Goal: Obtain resource: Download file/media

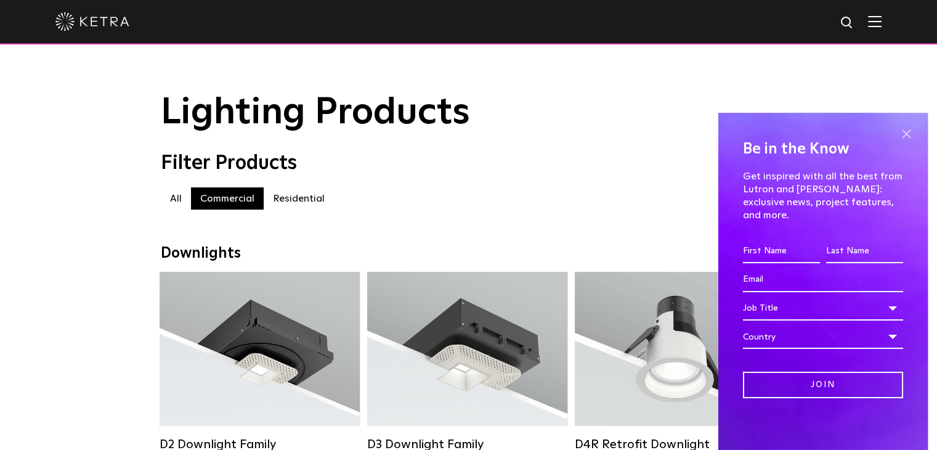
click at [904, 144] on span at bounding box center [906, 134] width 18 height 18
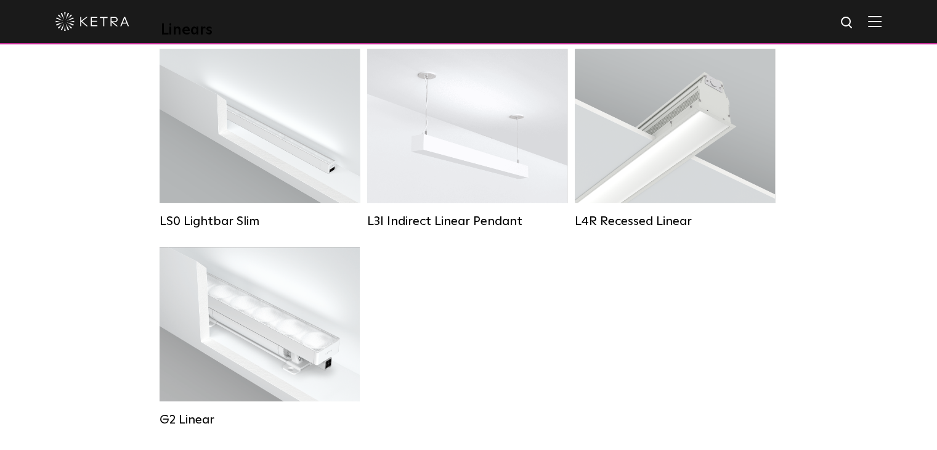
scroll to position [493, 0]
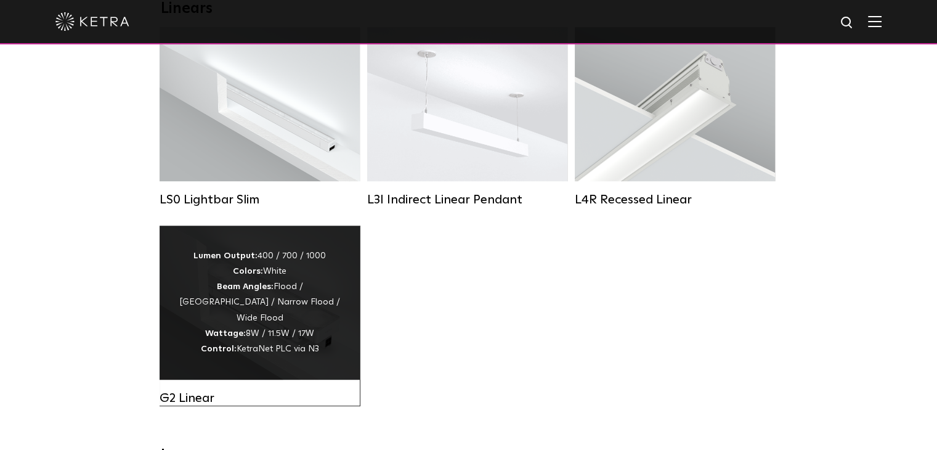
click at [344, 299] on div "Lumen Output: 400 / 700 / 1000 Colors: White Beam Angles: Flood / Graze / Narro…" at bounding box center [260, 302] width 200 height 154
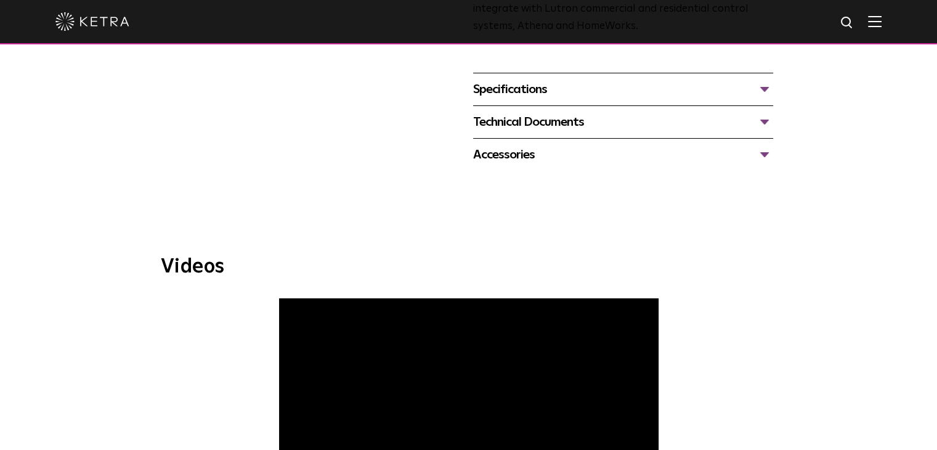
scroll to position [308, 0]
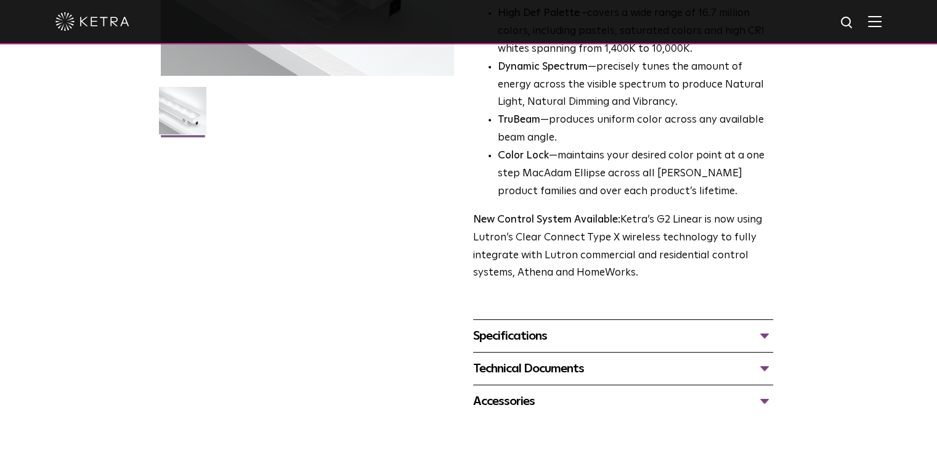
click at [769, 337] on div "Specifications" at bounding box center [623, 336] width 300 height 20
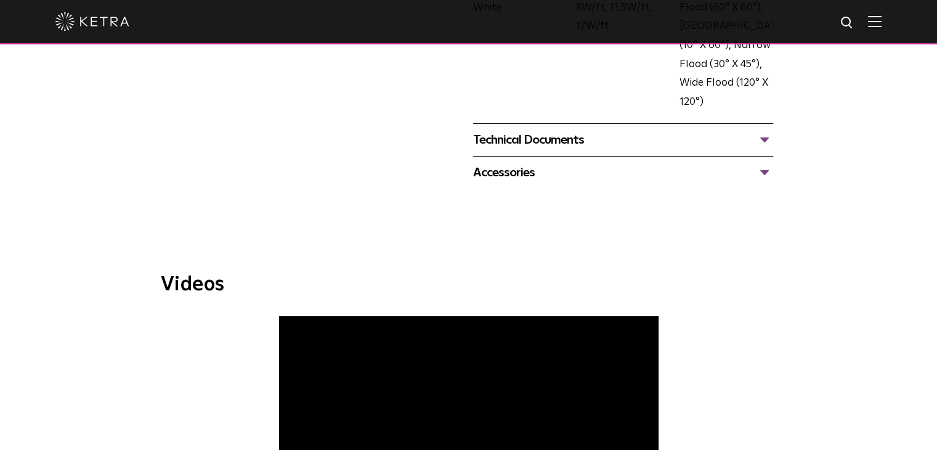
scroll to position [739, 0]
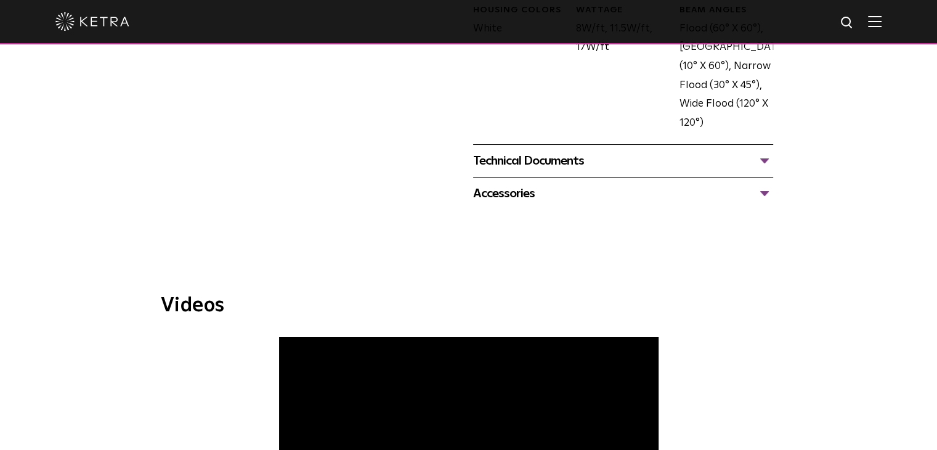
click at [753, 156] on div "Technical Documents" at bounding box center [623, 161] width 300 height 20
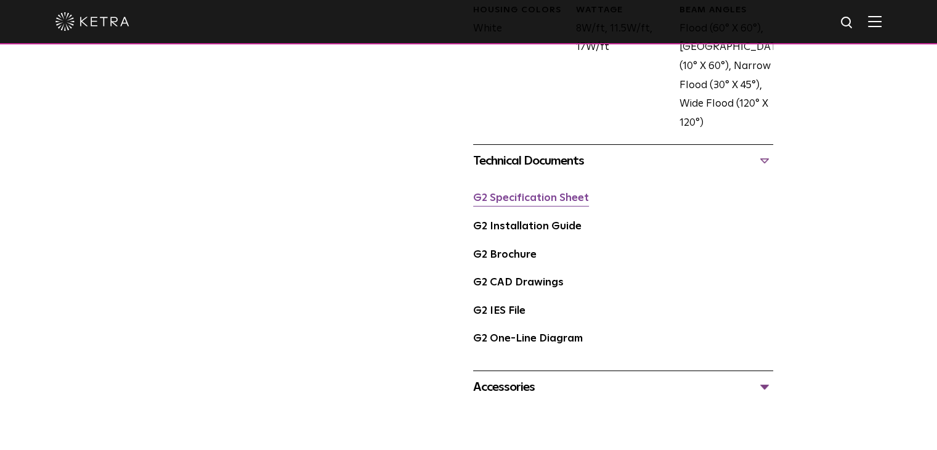
click at [559, 200] on link "G2 Specification Sheet" at bounding box center [531, 198] width 116 height 10
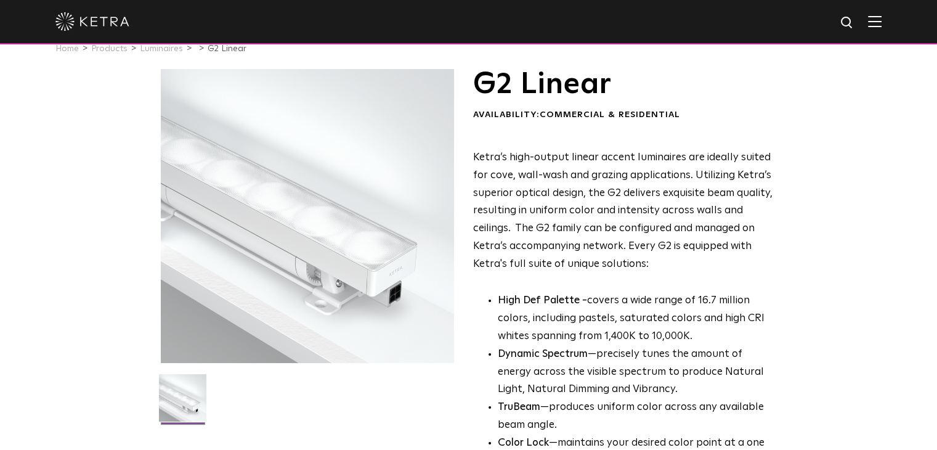
scroll to position [0, 0]
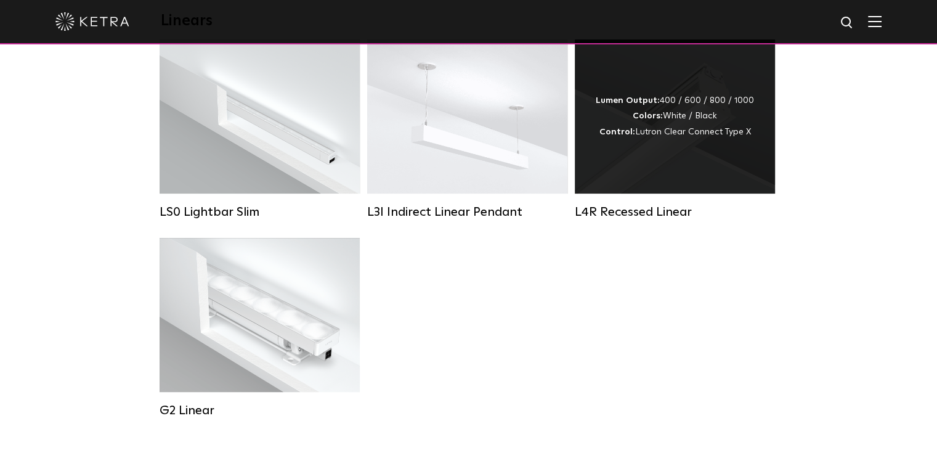
scroll to position [370, 0]
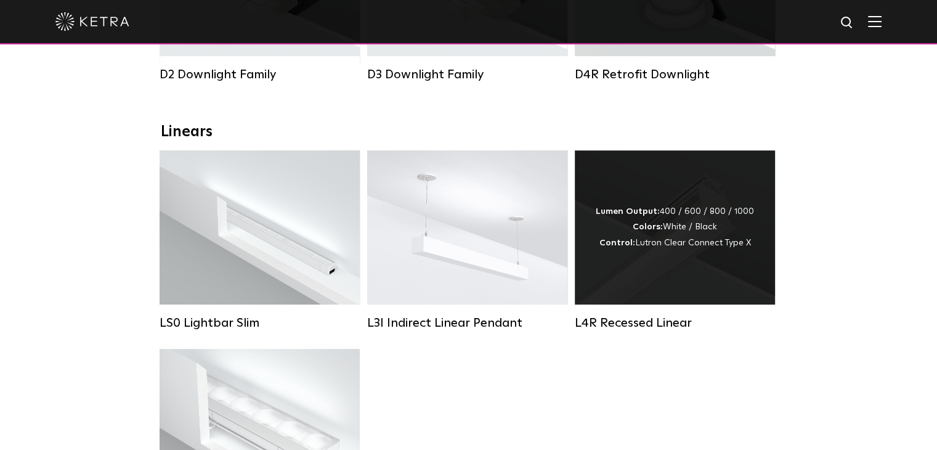
click at [636, 250] on div "Lumen Output: 400 / 600 / 800 / 1000 Colors: White / Black Control: Lutron Clea…" at bounding box center [675, 227] width 158 height 47
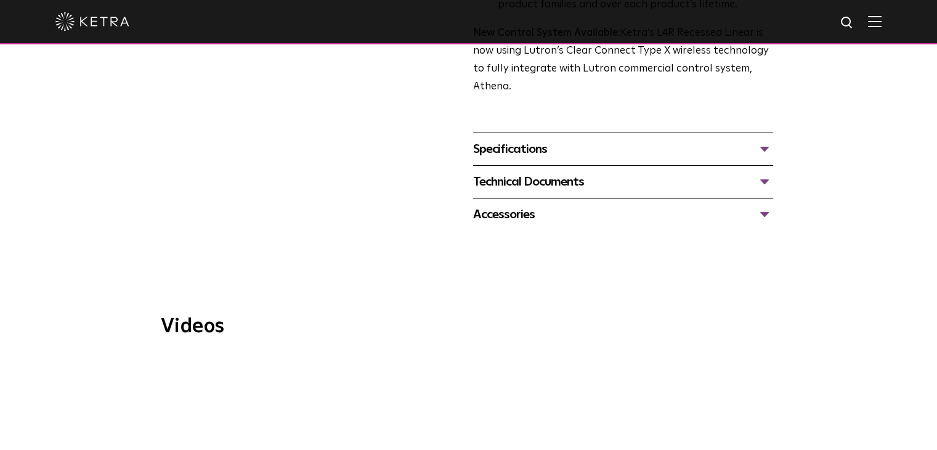
scroll to position [493, 0]
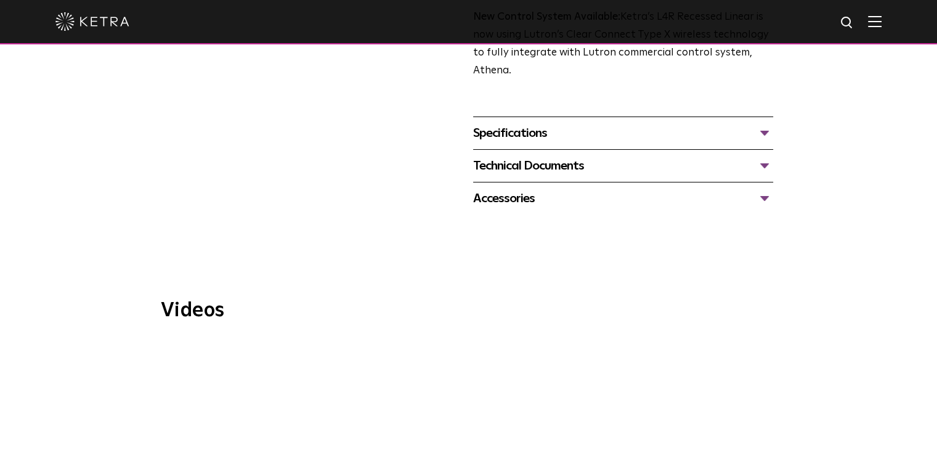
click at [541, 136] on div "Specifications" at bounding box center [623, 133] width 300 height 20
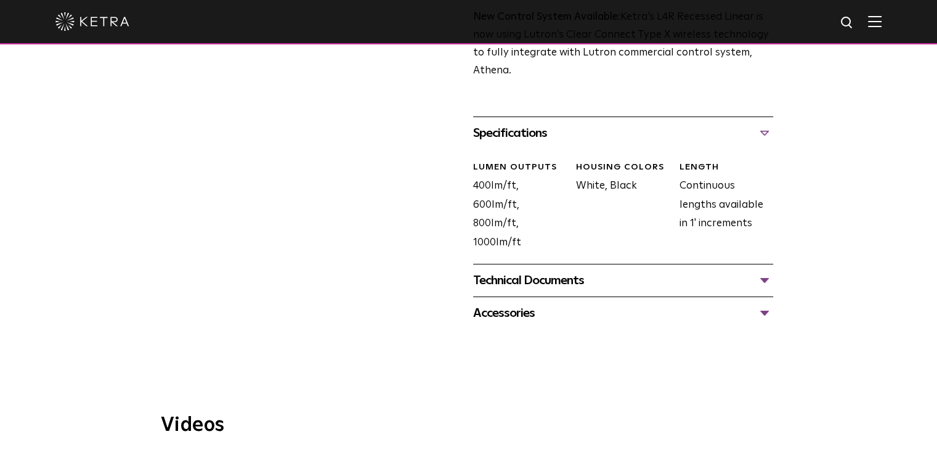
click at [546, 283] on div "Technical Documents" at bounding box center [623, 280] width 300 height 20
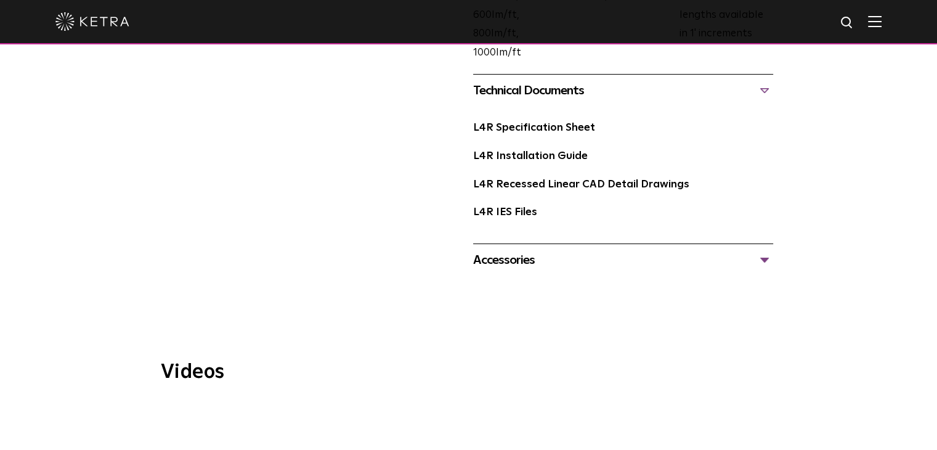
scroll to position [554, 0]
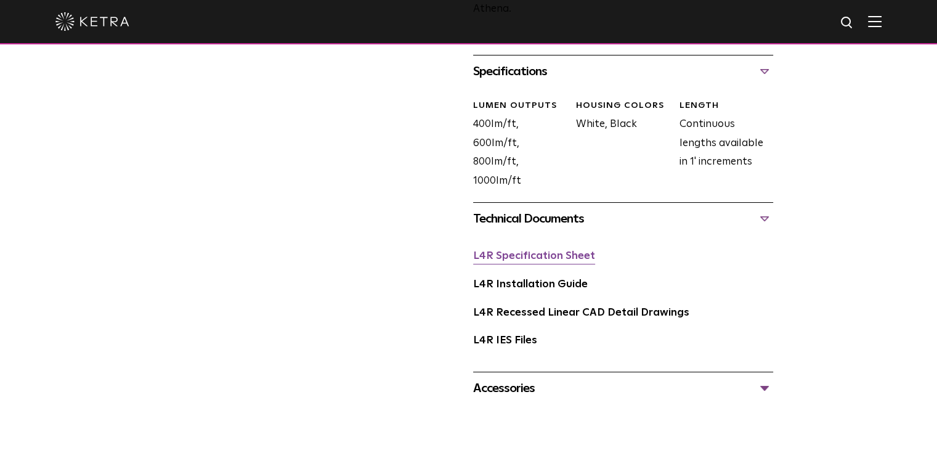
click at [570, 261] on link "L4R Specification Sheet" at bounding box center [534, 256] width 122 height 10
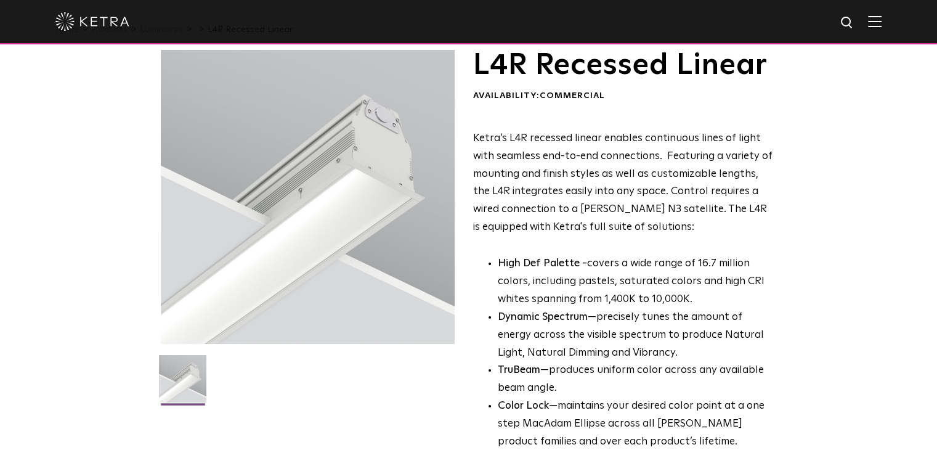
scroll to position [62, 0]
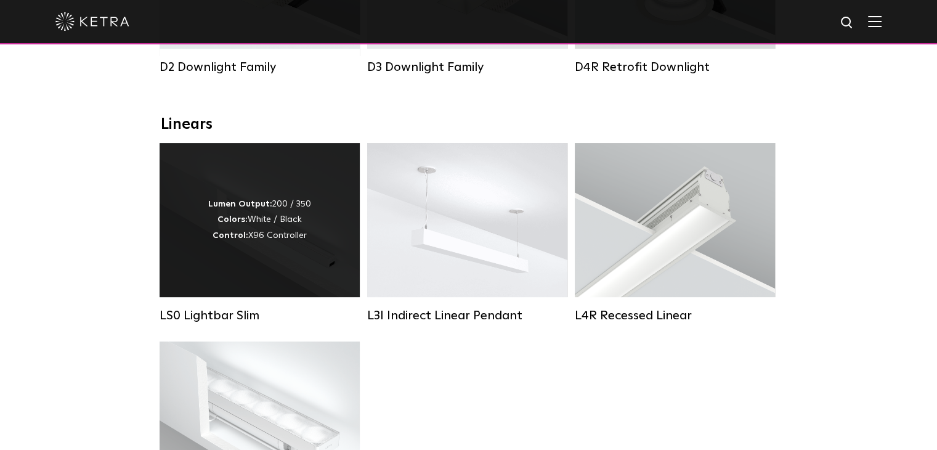
scroll to position [370, 0]
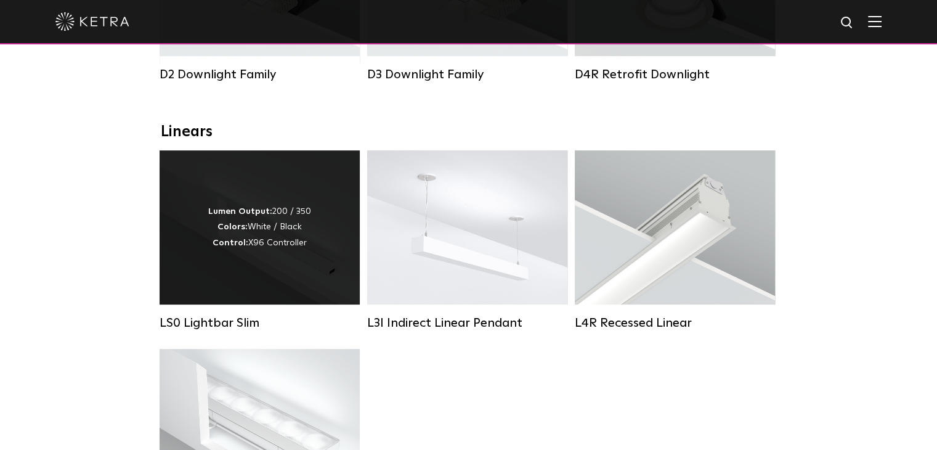
click at [264, 192] on div "Lumen Output: 200 / 350 Colors: White / Black Control: X96 Controller" at bounding box center [260, 227] width 200 height 154
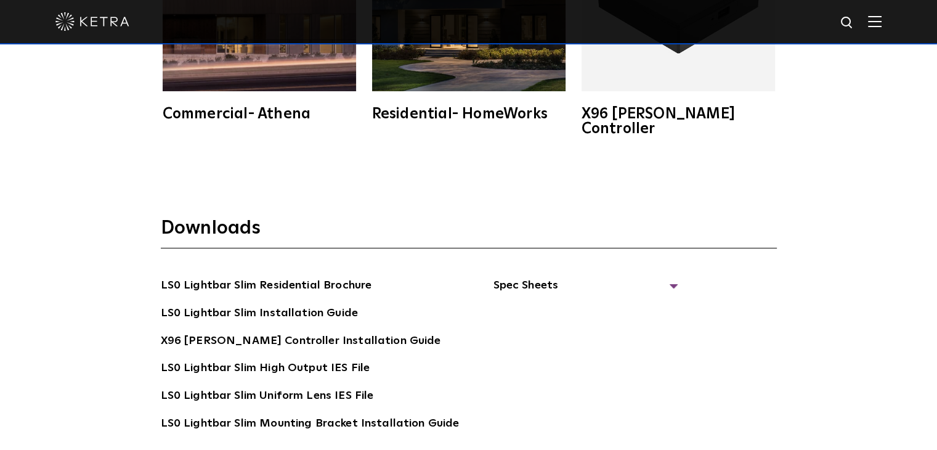
scroll to position [2095, 0]
click at [530, 277] on span "Spec Sheets" at bounding box center [585, 290] width 185 height 27
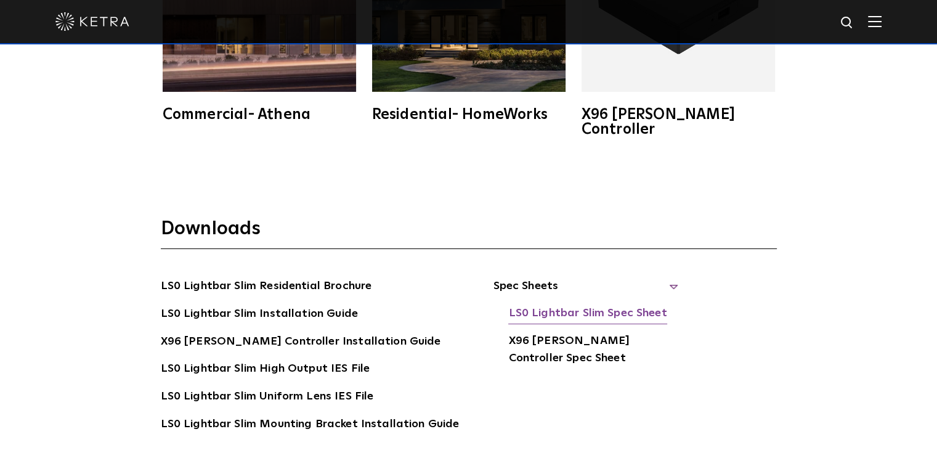
click at [563, 304] on link "LS0 Lightbar Slim Spec Sheet" at bounding box center [587, 314] width 158 height 20
